Goal: Check status: Check status

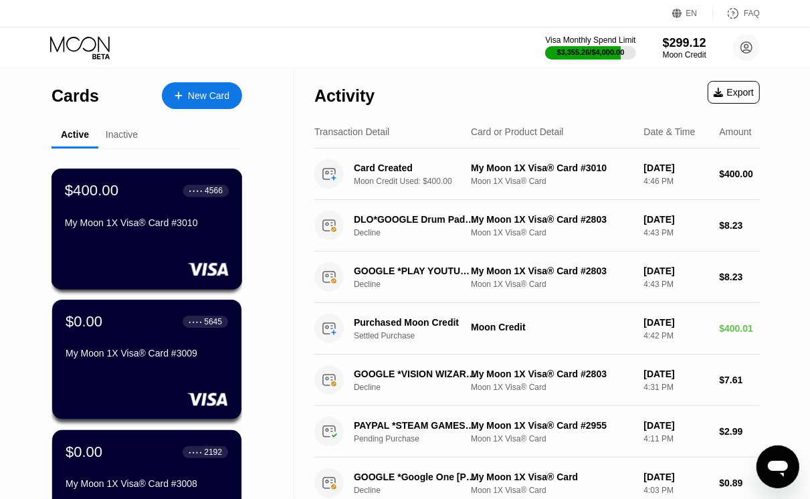
click at [192, 233] on div "My Moon 1X Visa® Card #3010" at bounding box center [147, 225] width 164 height 16
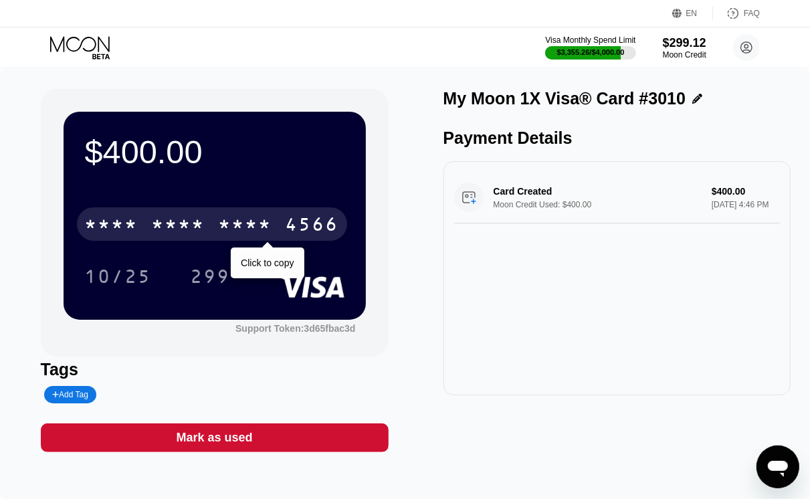
click at [322, 228] on div "4566" at bounding box center [311, 225] width 53 height 21
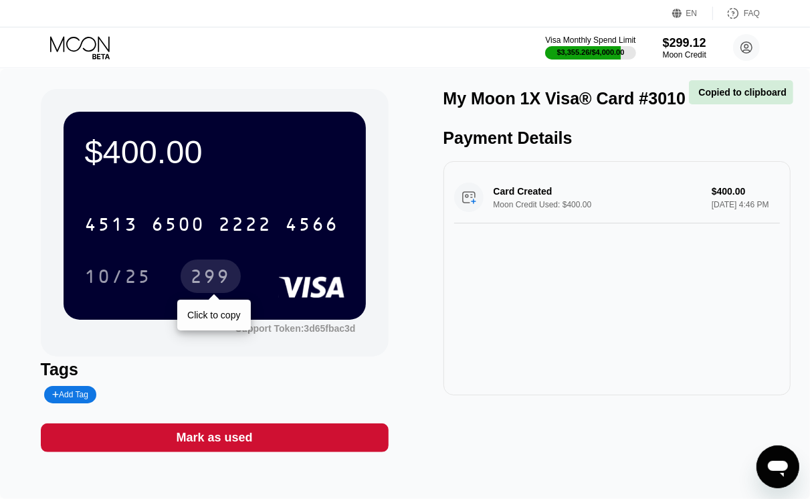
click at [215, 281] on div "299" at bounding box center [211, 277] width 40 height 21
